Goal: Task Accomplishment & Management: Use online tool/utility

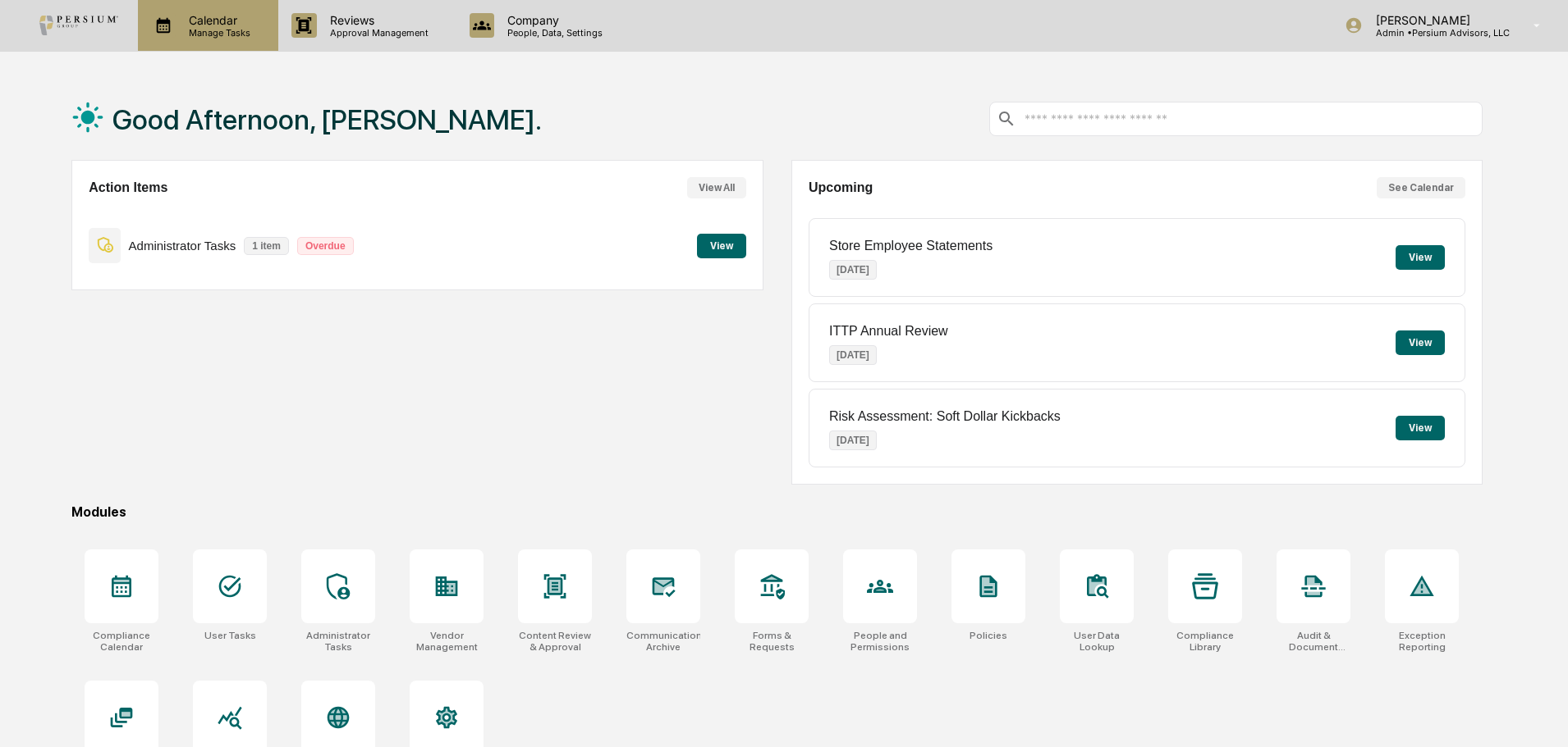
click at [237, 16] on p "Calendar" at bounding box center [217, 20] width 83 height 14
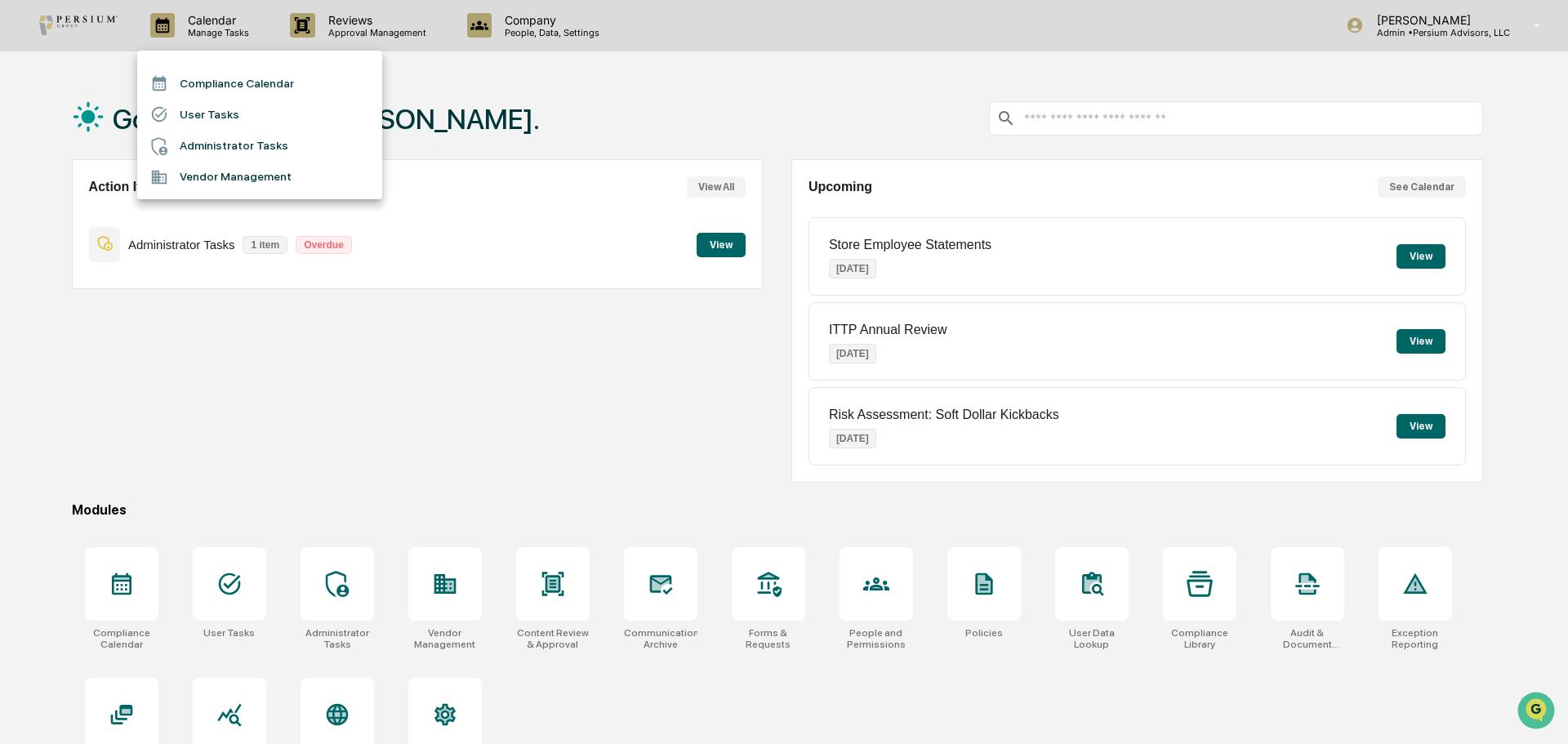
click at [259, 147] on li "Administrator Tasks" at bounding box center [259, 146] width 245 height 31
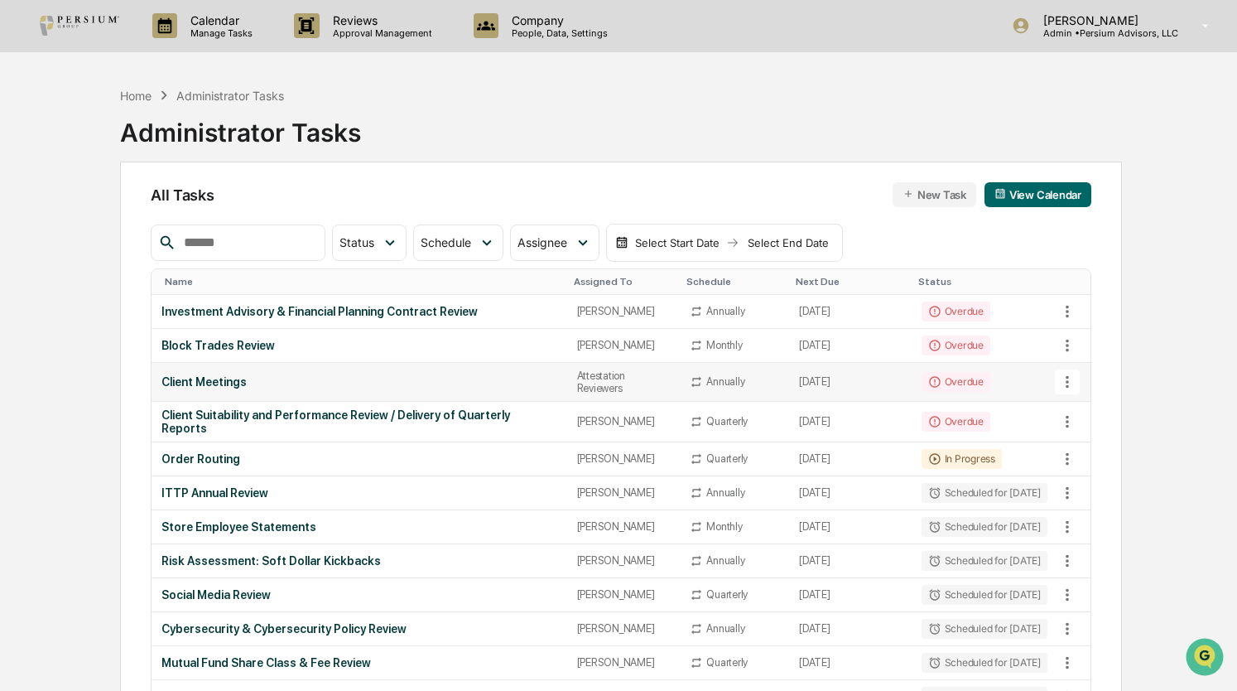
click at [186, 383] on div "Client Meetings" at bounding box center [358, 381] width 395 height 13
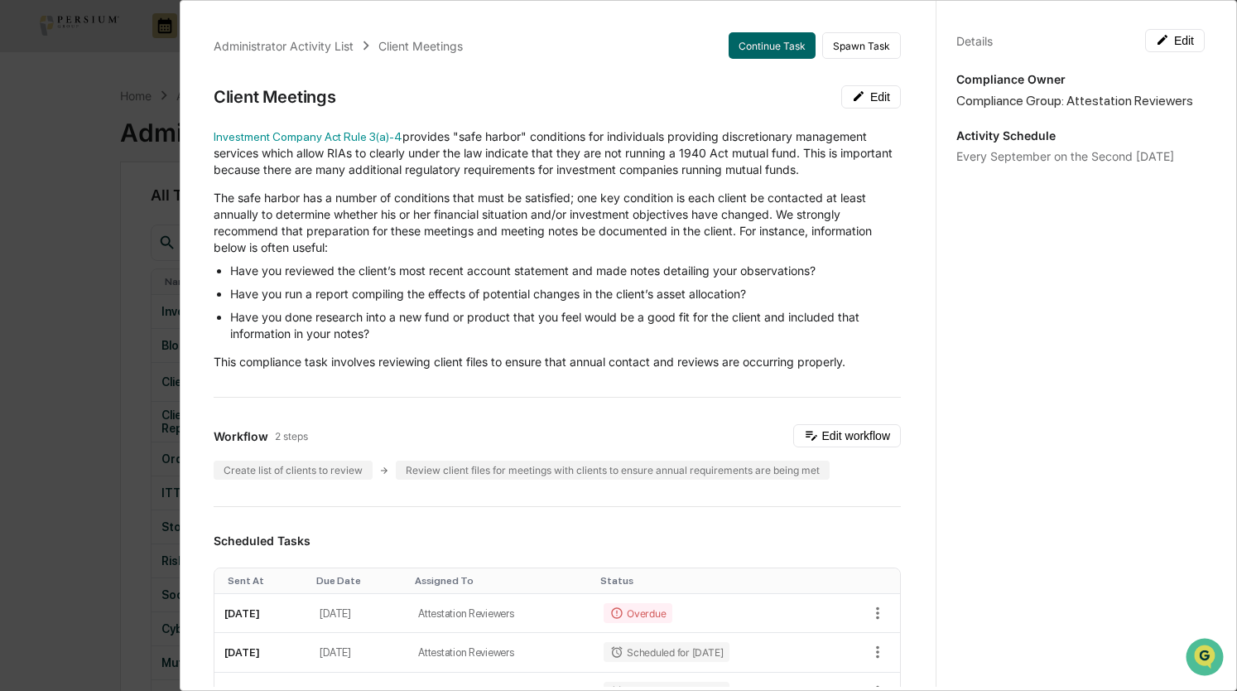
click at [142, 335] on div "Administrator Activity List Client Meetings Continue Task Spawn Task Client Mee…" at bounding box center [618, 345] width 1237 height 691
